Goal: Task Accomplishment & Management: Use online tool/utility

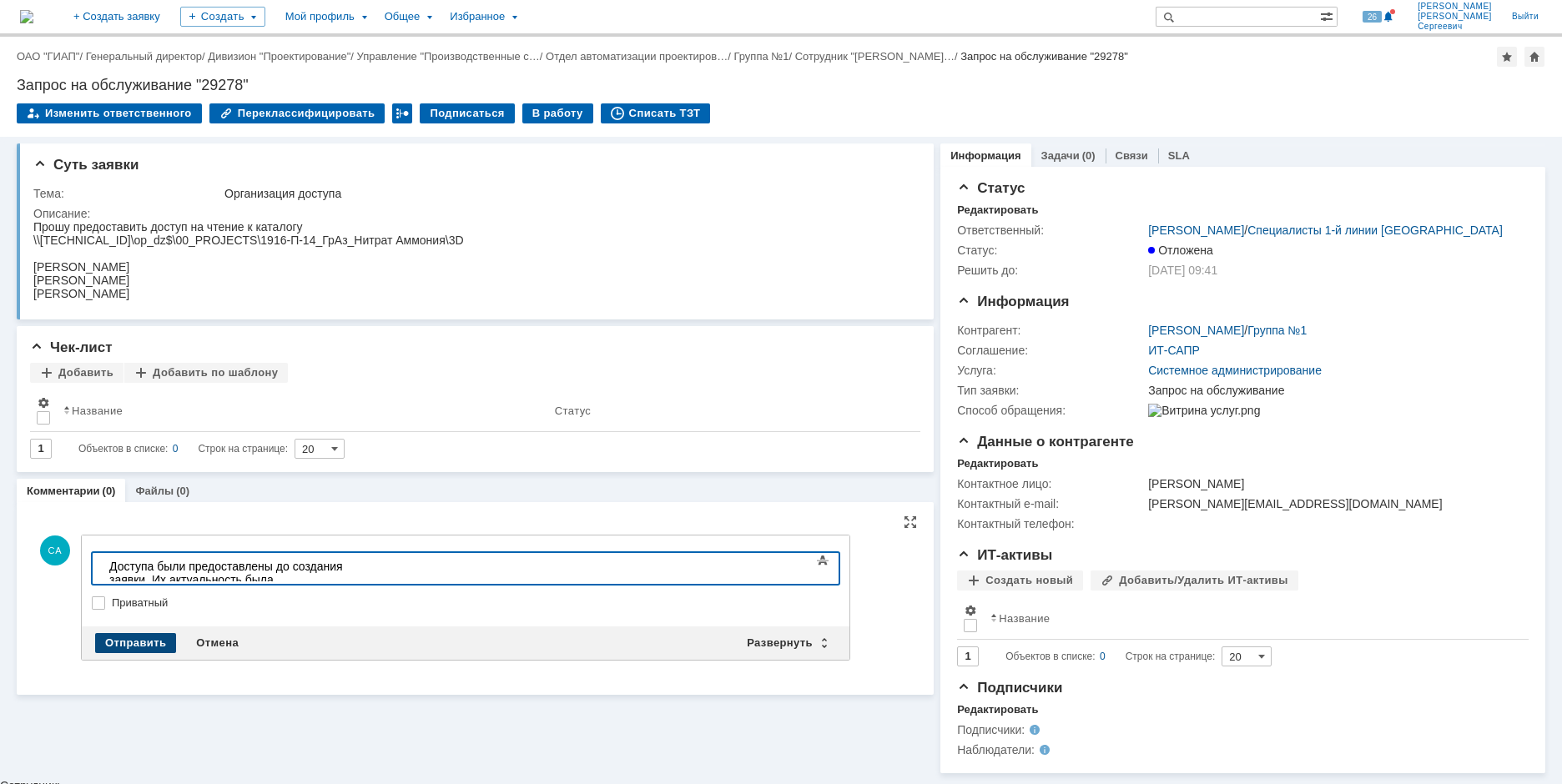
click at [147, 642] on div "Отправить" at bounding box center [136, 642] width 81 height 20
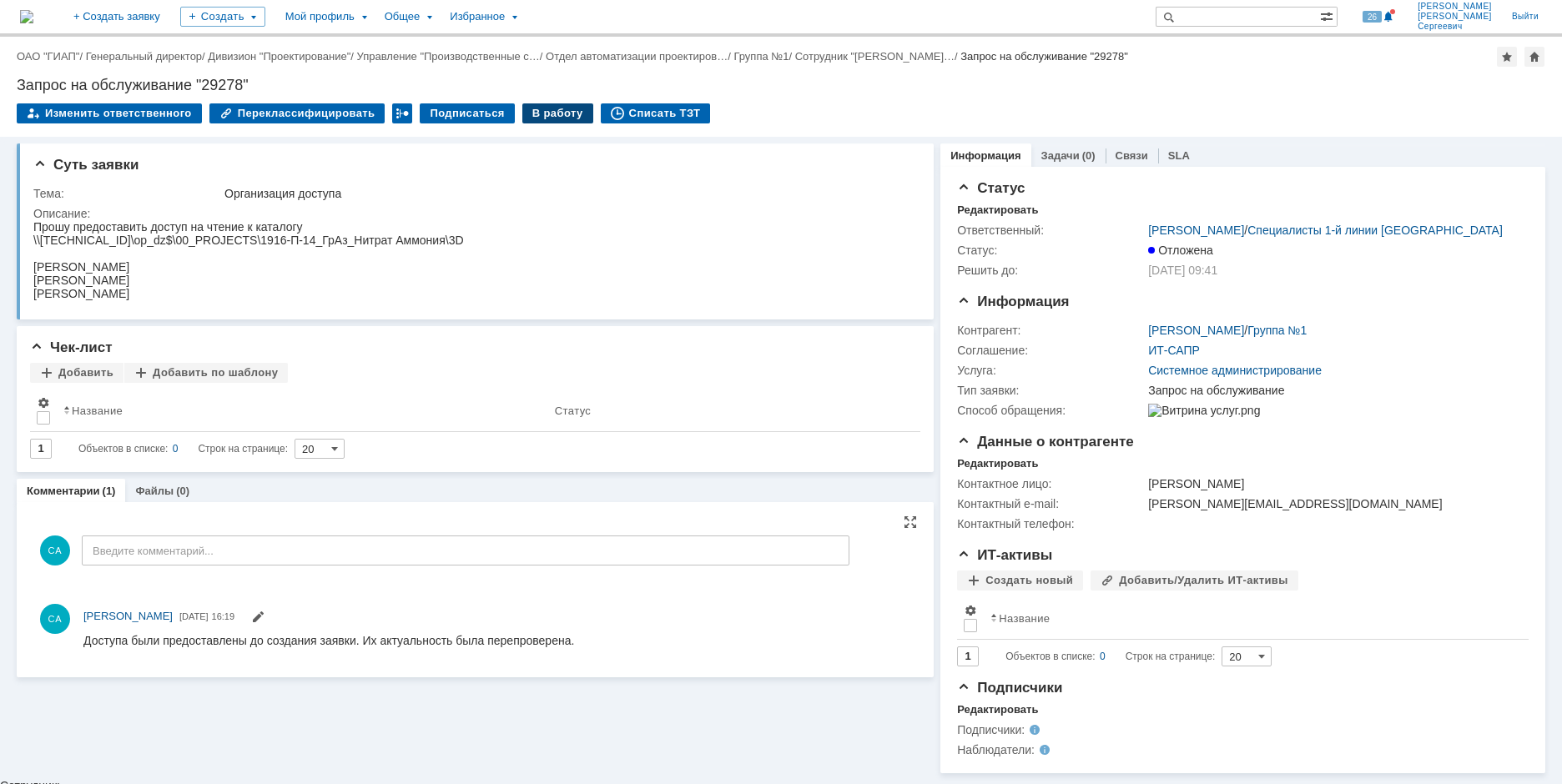
click at [525, 112] on div "В работу" at bounding box center [557, 113] width 70 height 20
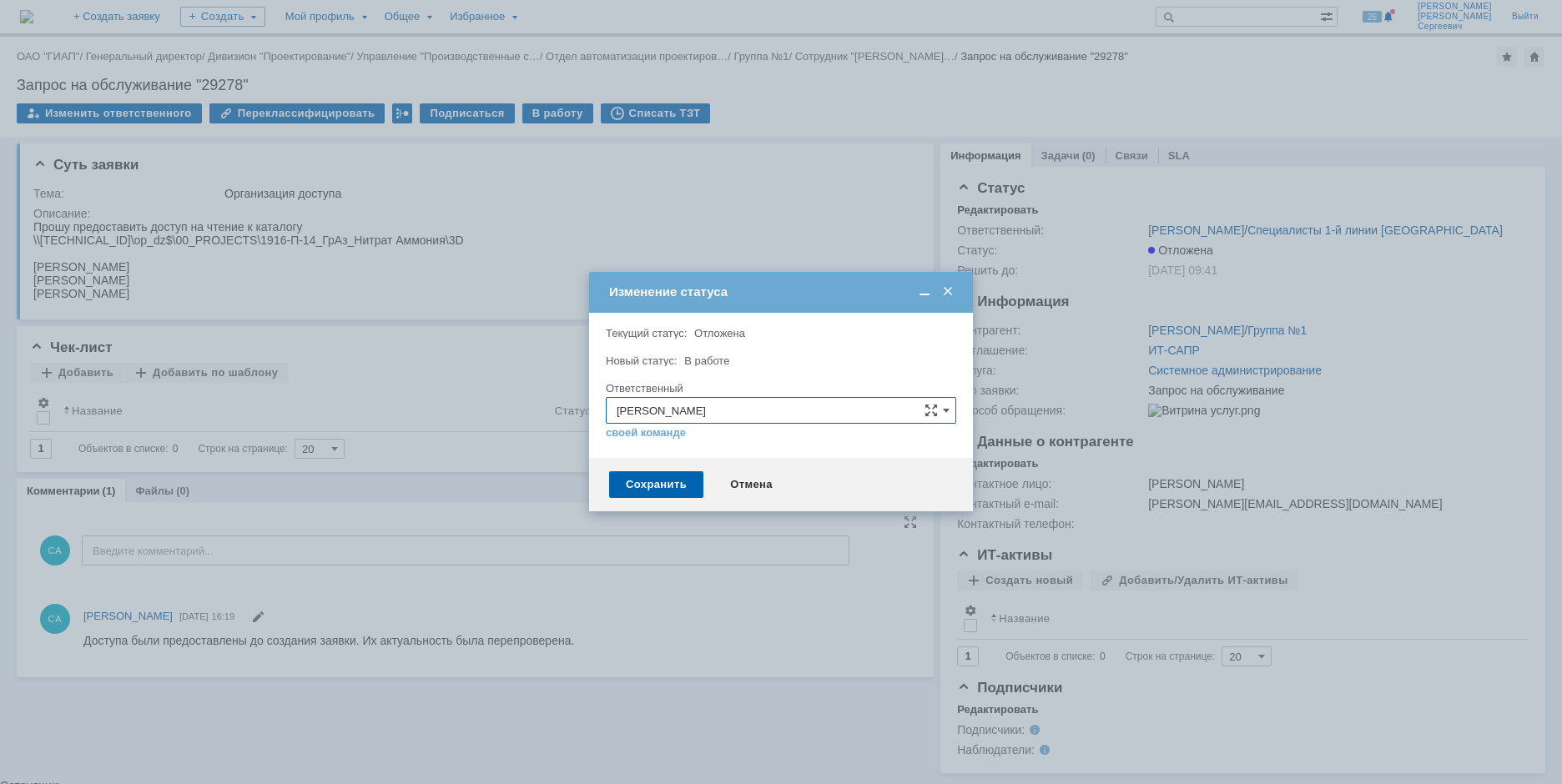
click at [680, 500] on div "Сохранить Отмена" at bounding box center [781, 484] width 384 height 53
click at [673, 486] on div "Сохранить" at bounding box center [656, 485] width 95 height 27
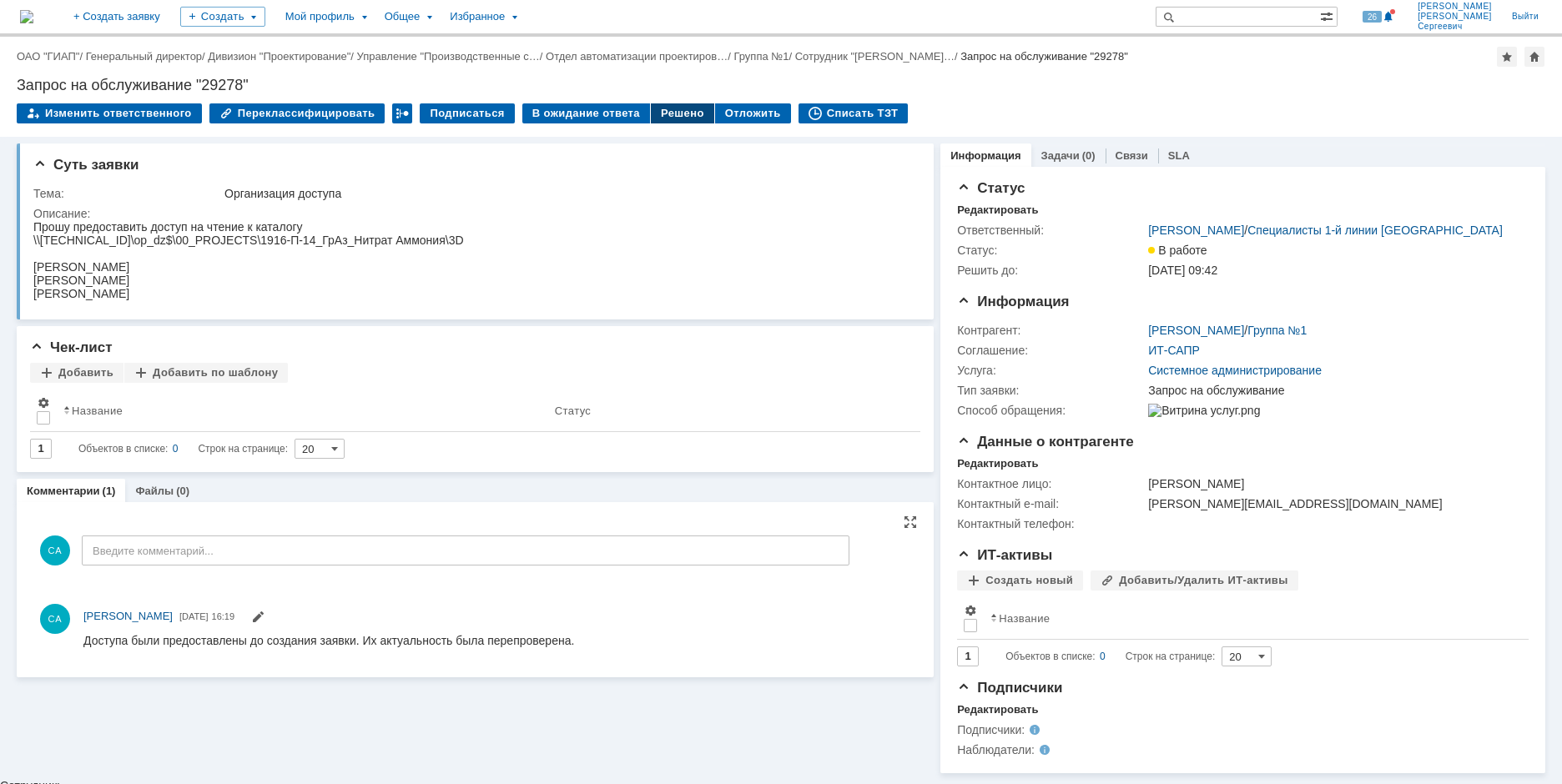
click at [671, 110] on div "Решено" at bounding box center [682, 113] width 64 height 20
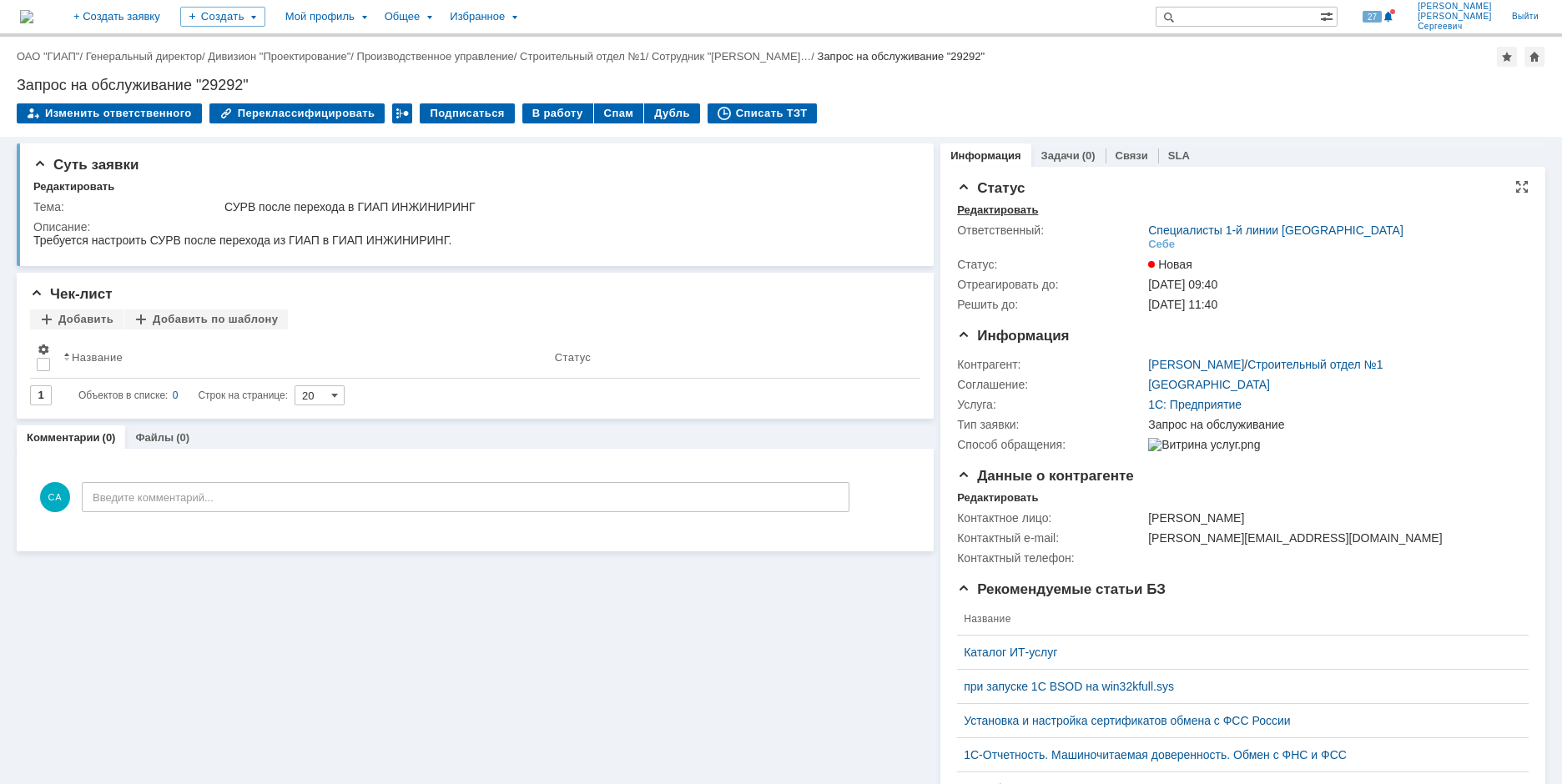
click at [957, 209] on div "Редактировать" at bounding box center [998, 210] width 81 height 14
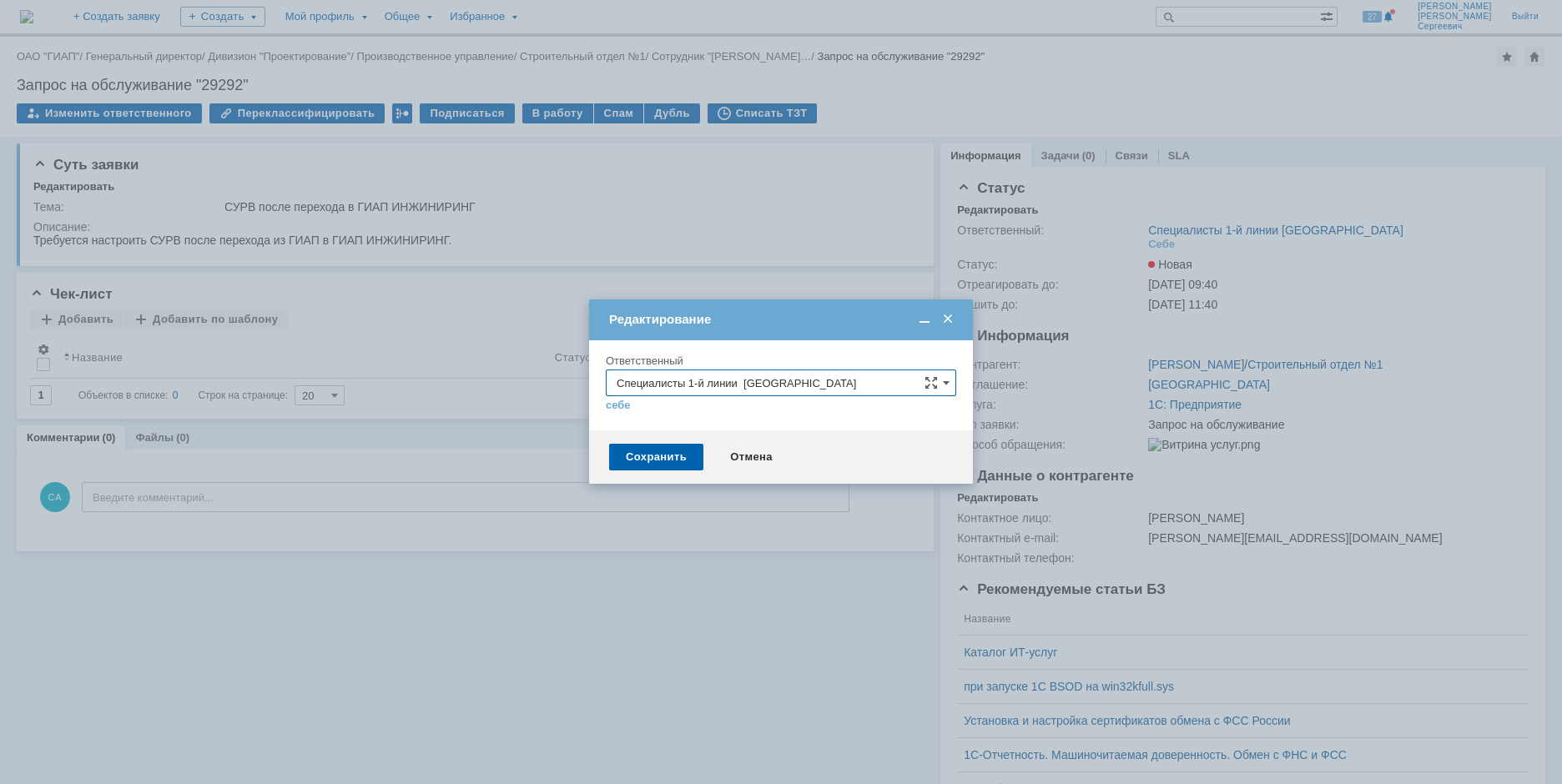
click at [844, 379] on input "Специалисты 1-й линии [GEOGRAPHIC_DATA]" at bounding box center [781, 383] width 350 height 27
type input "С"
click at [835, 498] on span "[PERSON_NAME]" at bounding box center [781, 504] width 329 height 14
type input "[PERSON_NAME]"
click at [636, 456] on div "Сохранить" at bounding box center [656, 457] width 95 height 27
